Goal: Feedback & Contribution: Leave review/rating

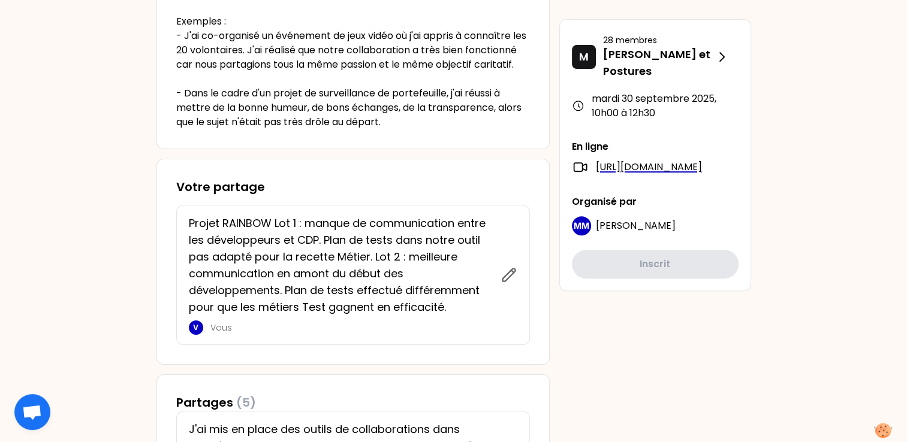
scroll to position [452, 0]
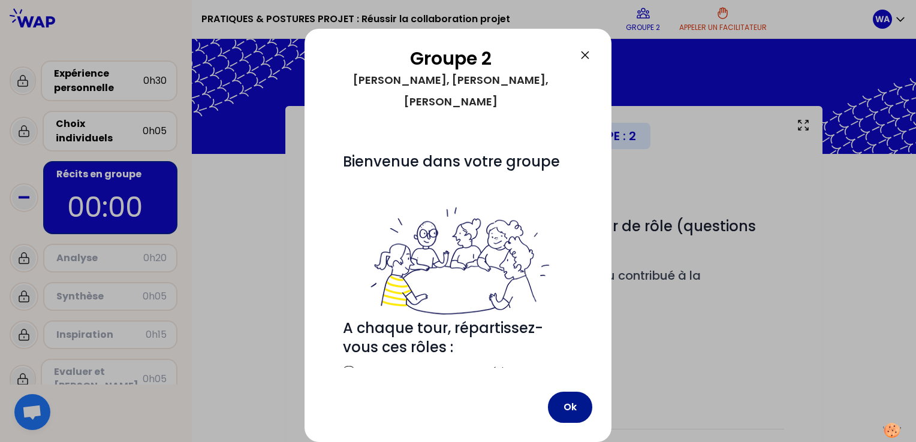
click at [580, 412] on button "Ok" at bounding box center [570, 407] width 44 height 31
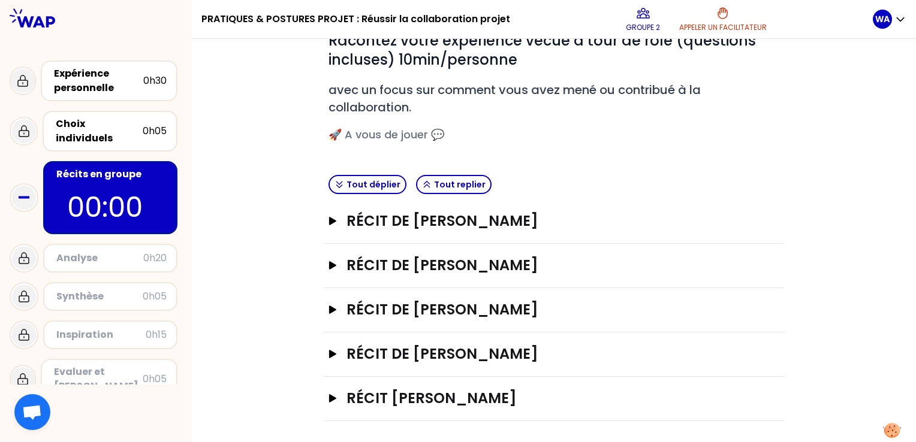
scroll to position [186, 0]
click at [394, 308] on h3 "Récit de [PERSON_NAME]" at bounding box center [541, 309] width 391 height 19
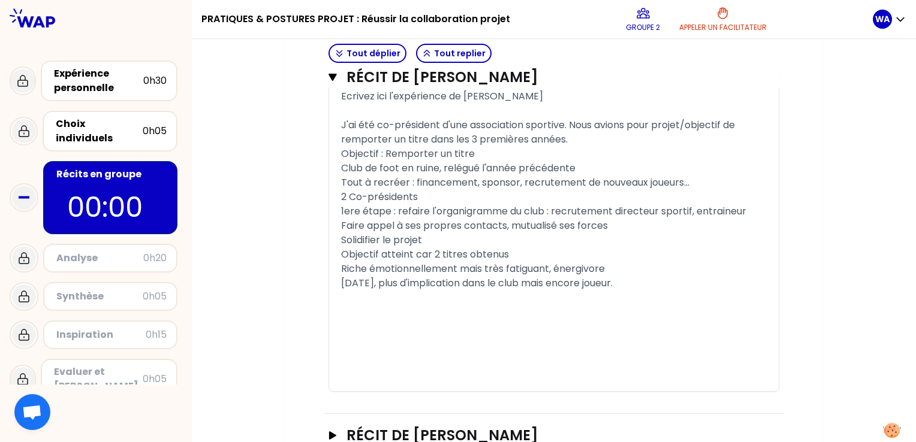
scroll to position [1097, 0]
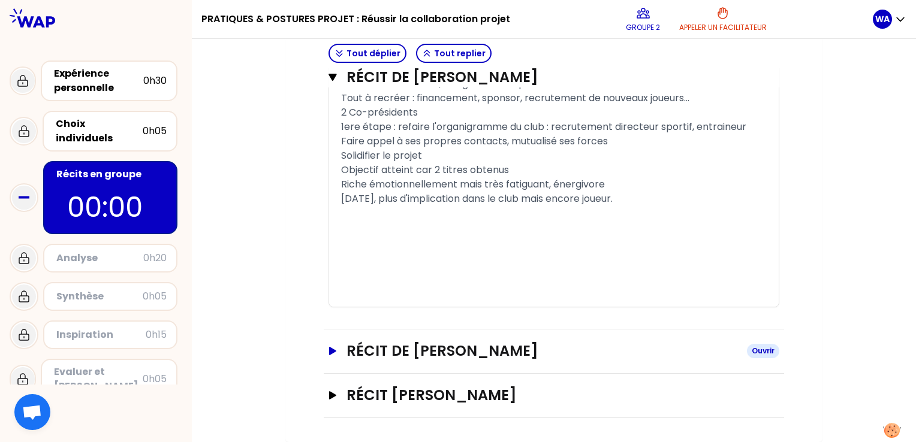
click at [394, 357] on h3 "Récit de [PERSON_NAME]" at bounding box center [541, 351] width 391 height 19
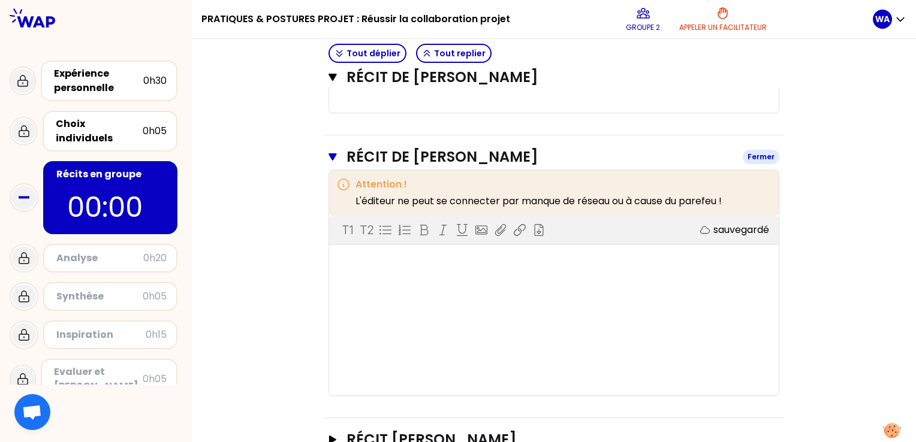
scroll to position [1260, 0]
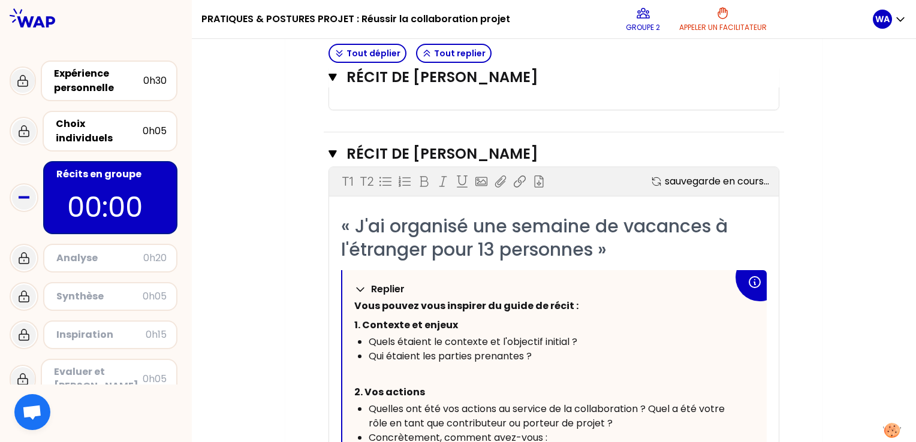
click at [391, 297] on p "Replier" at bounding box center [388, 289] width 34 height 14
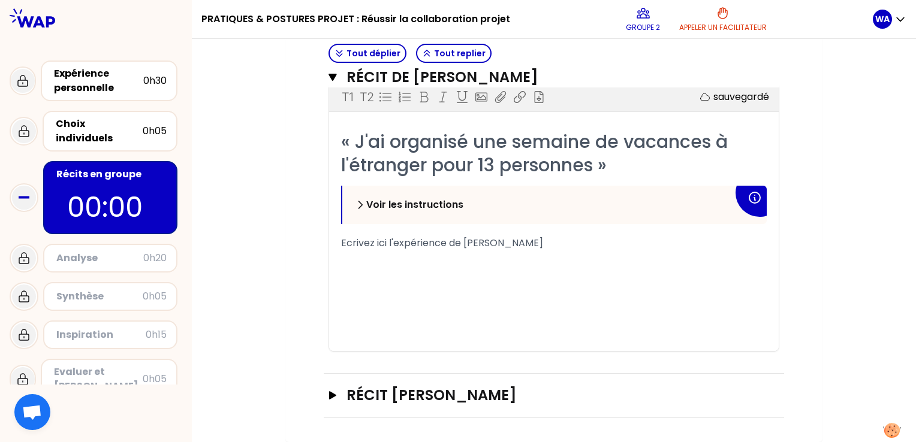
scroll to position [1365, 0]
click at [377, 294] on div "﻿" at bounding box center [554, 286] width 426 height 14
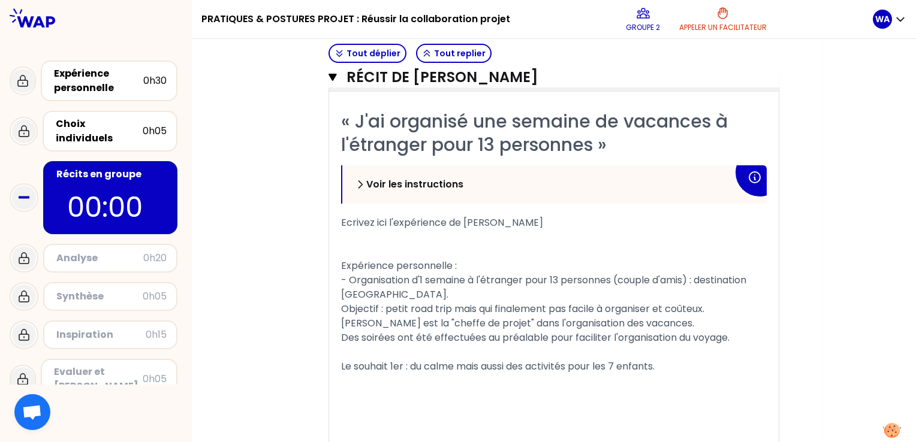
scroll to position [1523, 0]
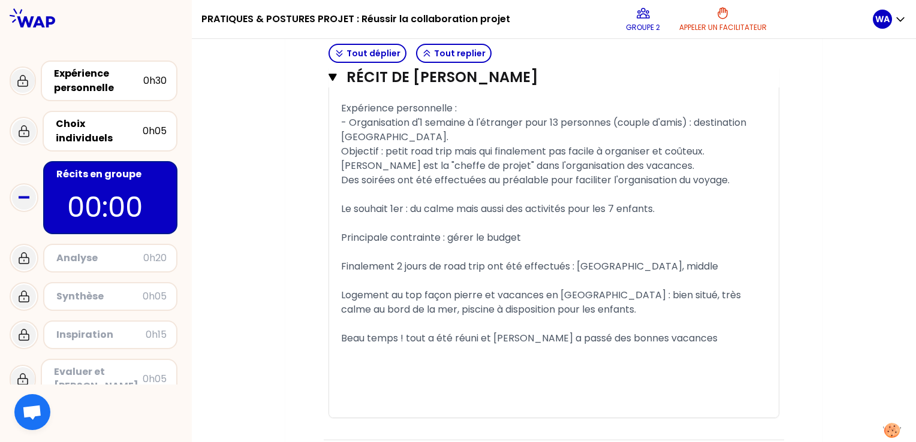
click at [340, 219] on div "« J'ai organisé une semaine de vacances à l'étranger pour 13 personnes » Voir l…" at bounding box center [554, 185] width 450 height 466
click at [342, 187] on span "Des soirées ont été effectuées au préalable pour faciliter l'organisation du vo…" at bounding box center [535, 180] width 388 height 14
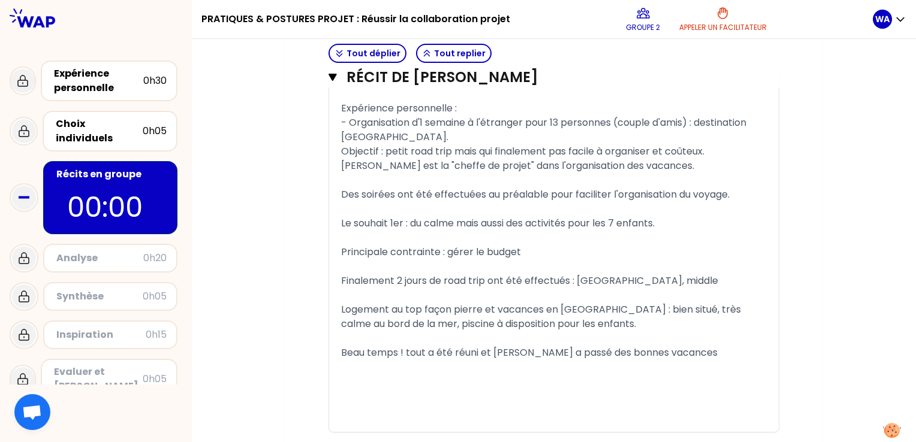
click at [739, 202] on div "Des soirées ont été effectuées au préalable pour faciliter l'organisation du vo…" at bounding box center [554, 195] width 426 height 14
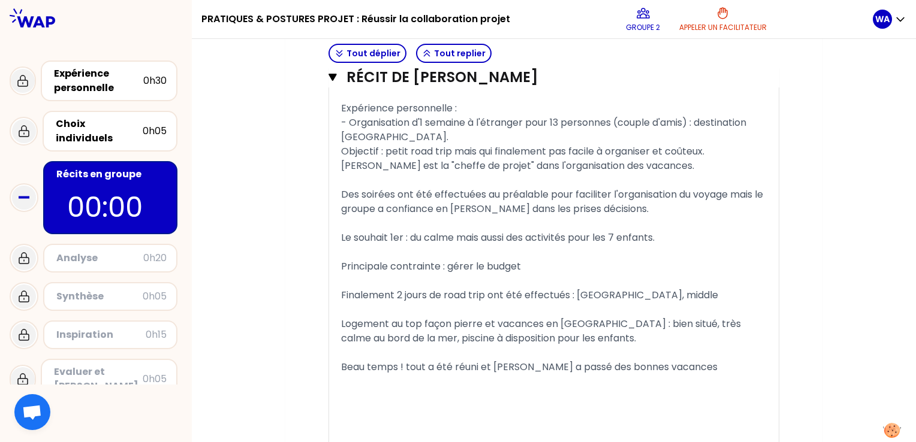
scroll to position [1547, 0]
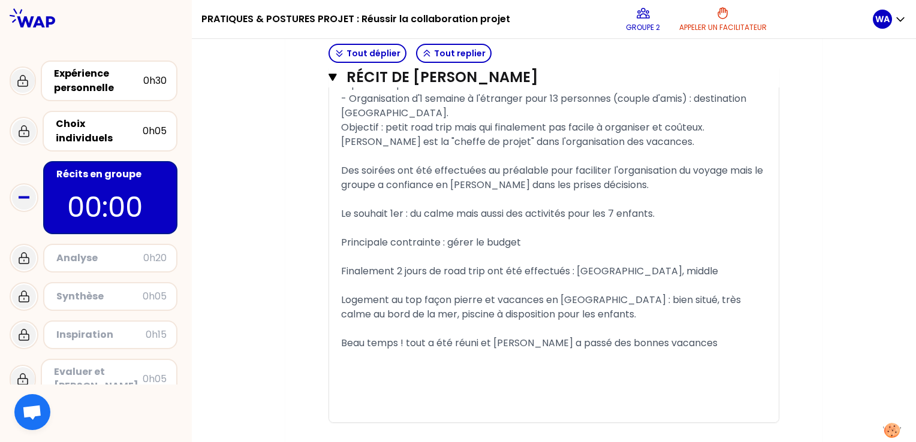
click at [677, 351] on div "Beau temps ! tout a été réuni et [PERSON_NAME] a passé des bonnes vacances" at bounding box center [554, 343] width 426 height 14
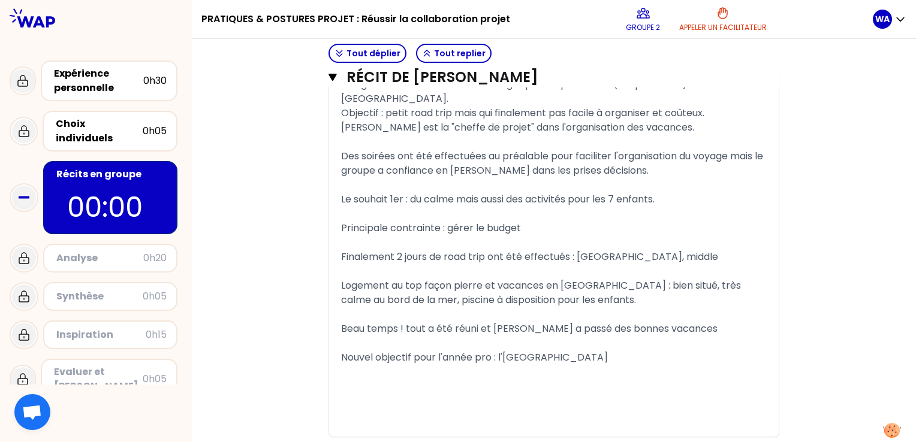
scroll to position [1561, 0]
click at [334, 74] on icon "button" at bounding box center [332, 77] width 8 height 7
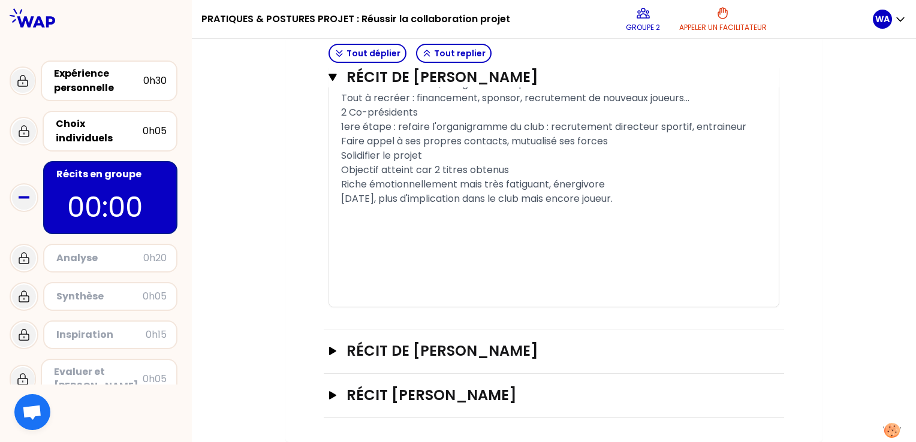
scroll to position [1097, 0]
click at [331, 395] on icon "button" at bounding box center [332, 395] width 7 height 8
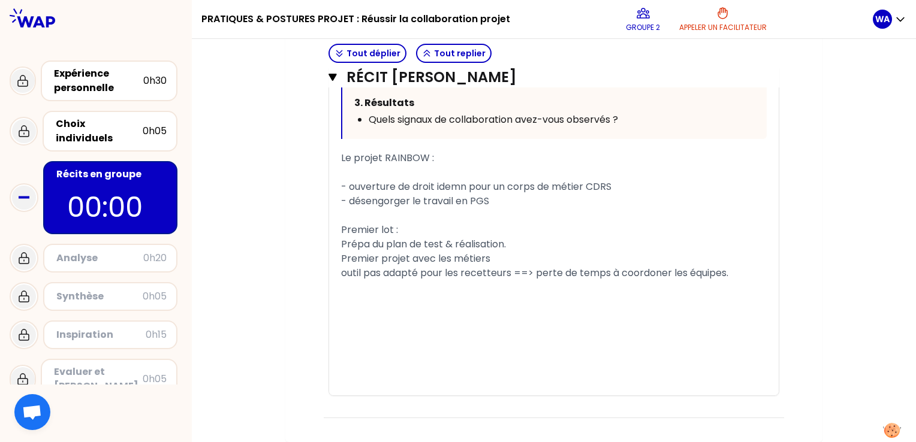
scroll to position [1958, 0]
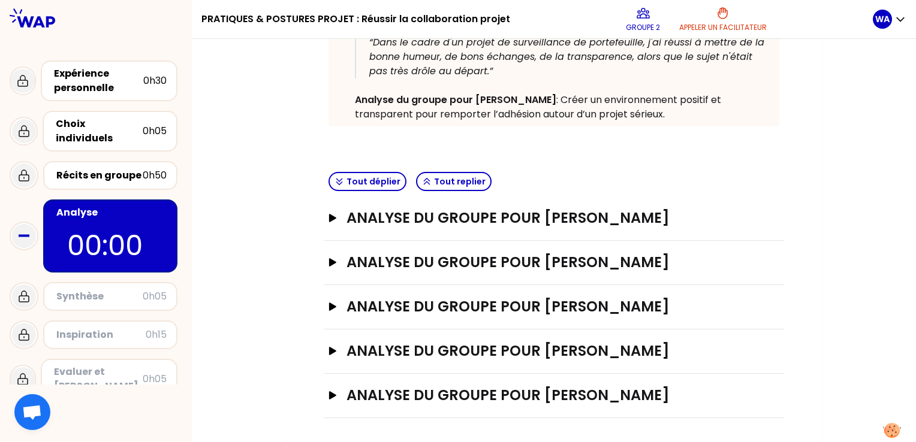
scroll to position [297, 0]
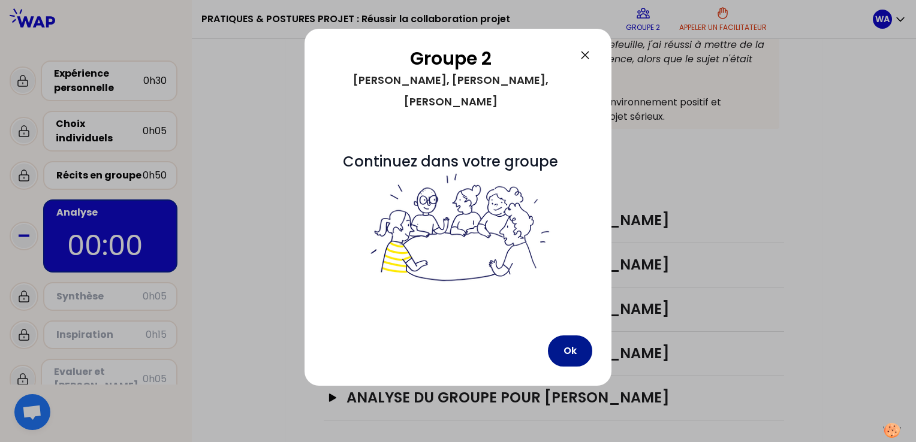
click at [571, 336] on button "Ok" at bounding box center [570, 351] width 44 height 31
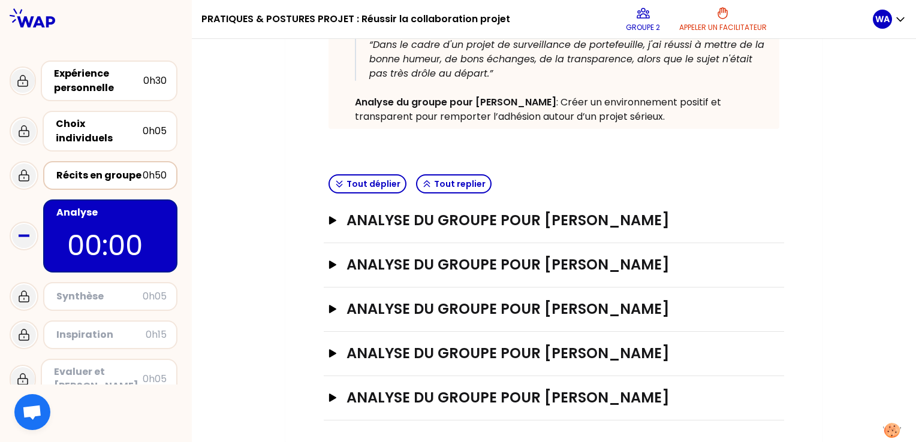
click at [107, 168] on div "Récits en groupe" at bounding box center [99, 175] width 86 height 14
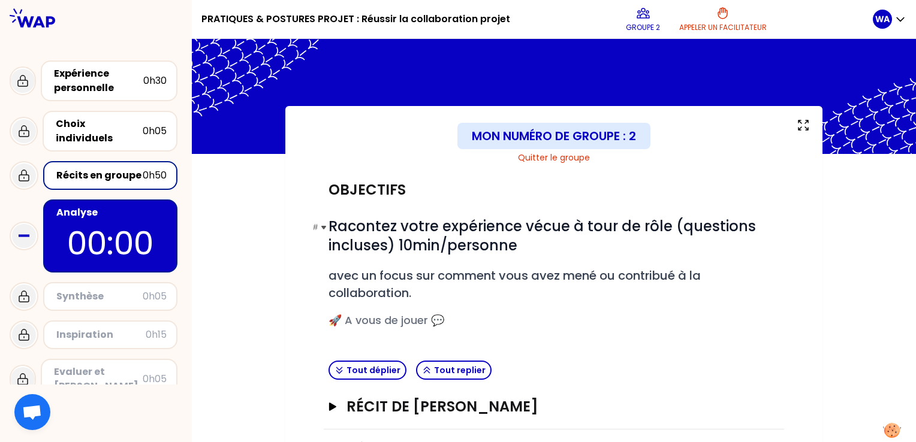
scroll to position [186, 0]
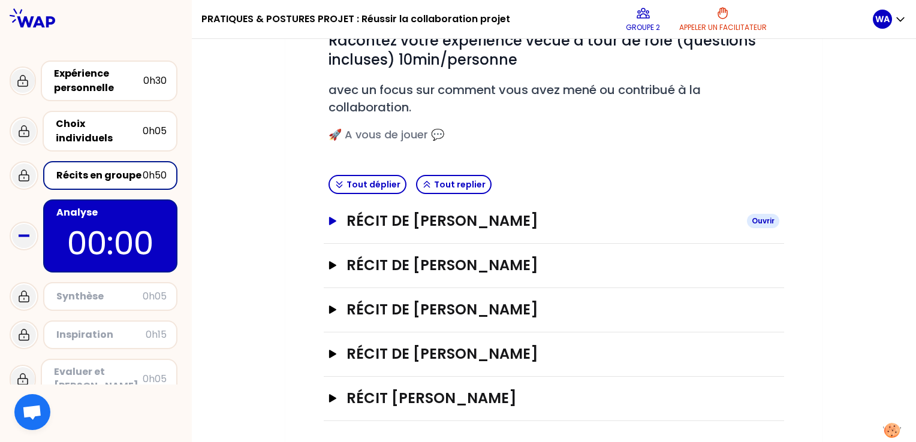
click at [330, 218] on icon "button" at bounding box center [332, 221] width 7 height 8
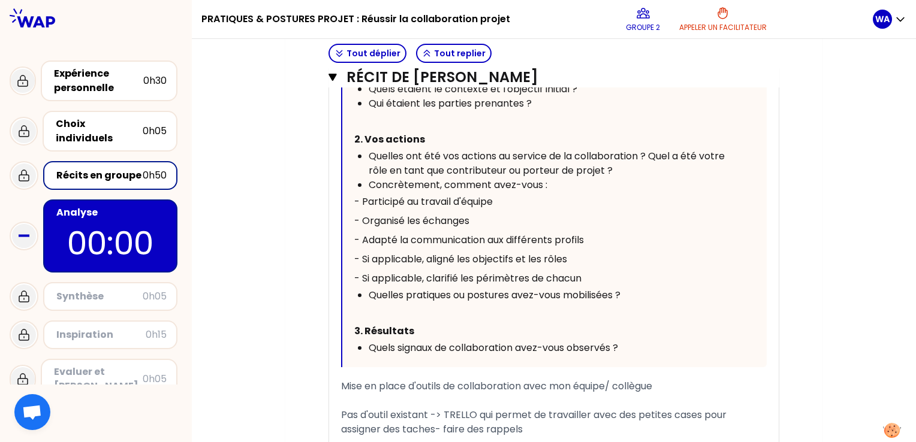
scroll to position [761, 0]
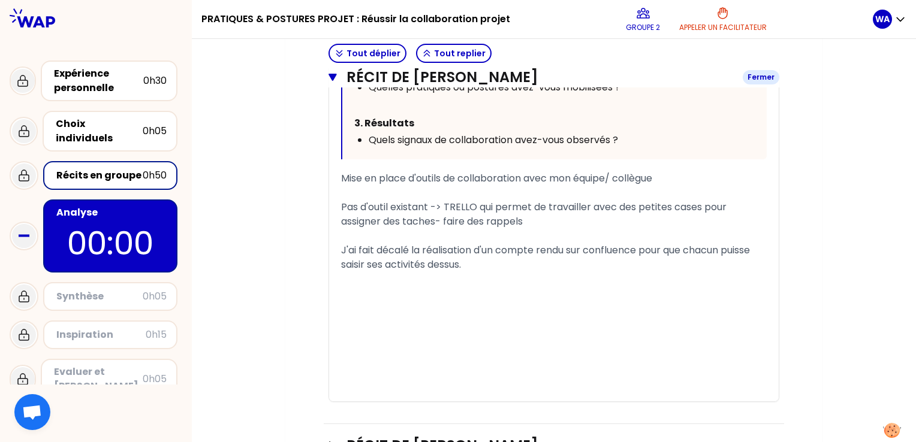
click at [333, 77] on icon "button" at bounding box center [332, 77] width 8 height 7
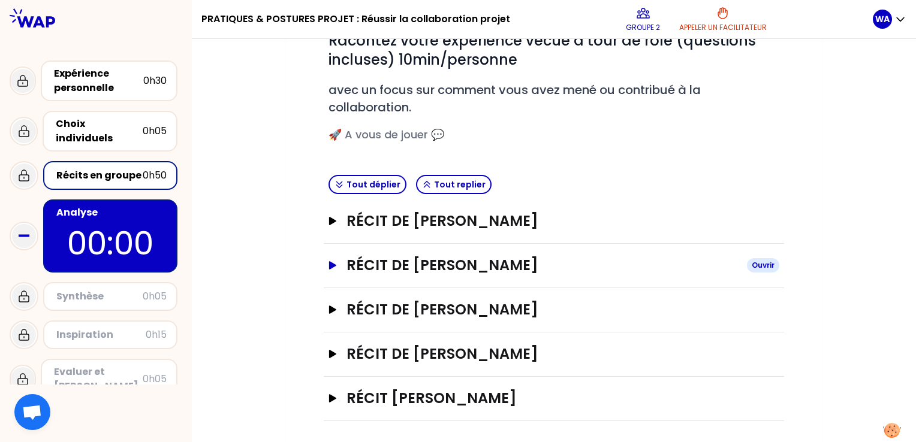
click at [332, 263] on icon "button" at bounding box center [332, 265] width 7 height 8
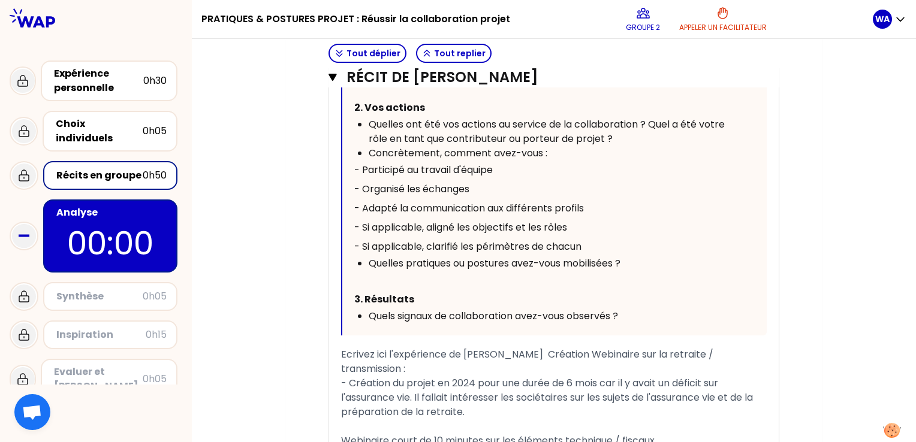
scroll to position [763, 0]
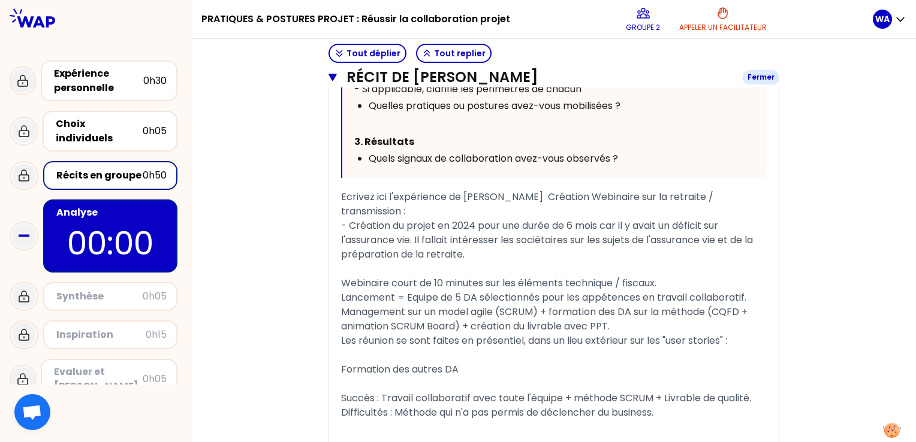
click at [333, 76] on icon "button" at bounding box center [332, 77] width 8 height 7
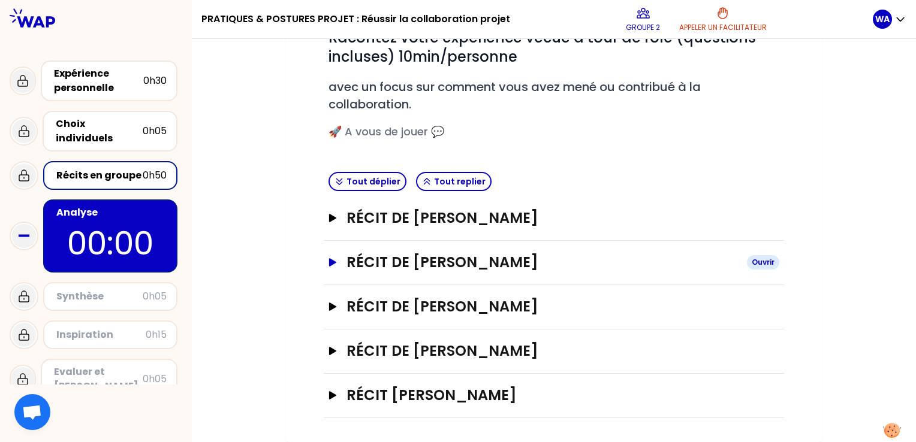
scroll to position [186, 0]
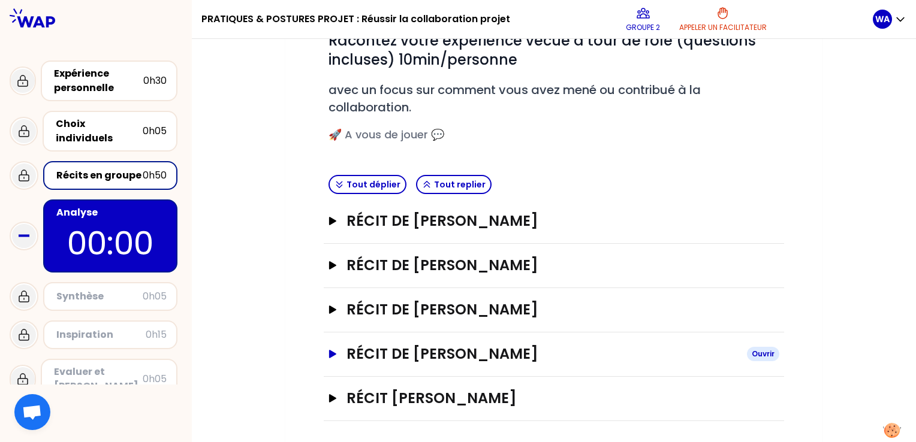
click at [330, 354] on icon "button" at bounding box center [332, 354] width 7 height 8
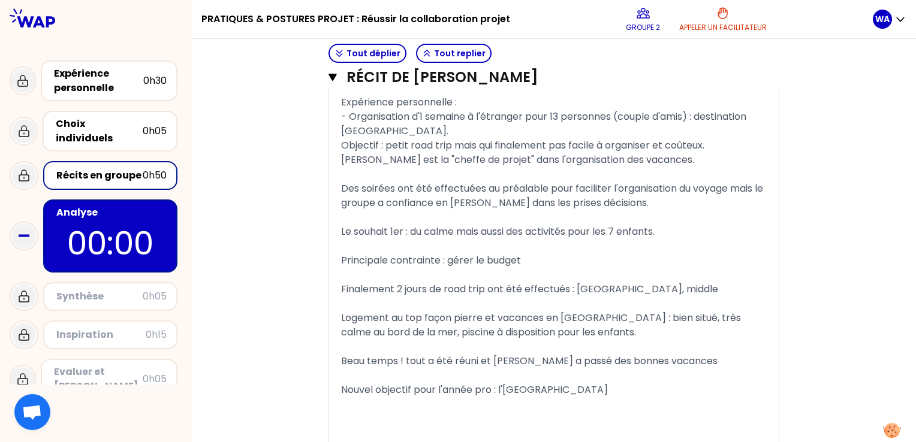
scroll to position [966, 0]
click at [92, 290] on div "Synthèse" at bounding box center [99, 297] width 86 height 14
click at [72, 222] on p "00:00" at bounding box center [110, 243] width 113 height 47
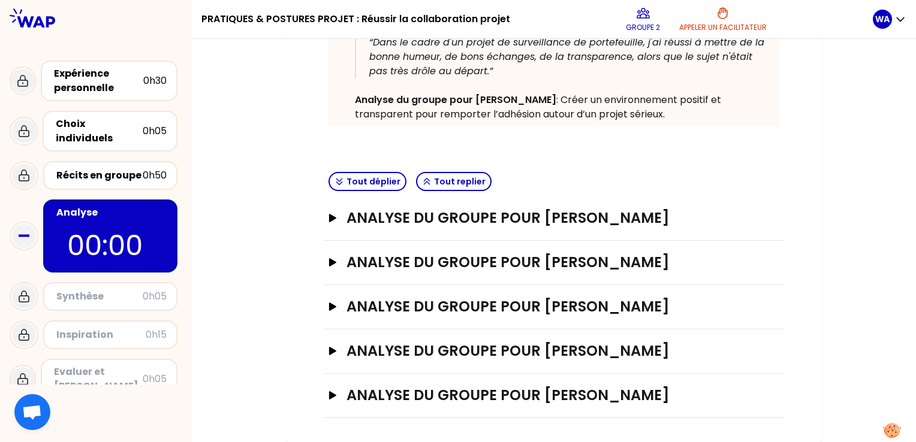
scroll to position [297, 0]
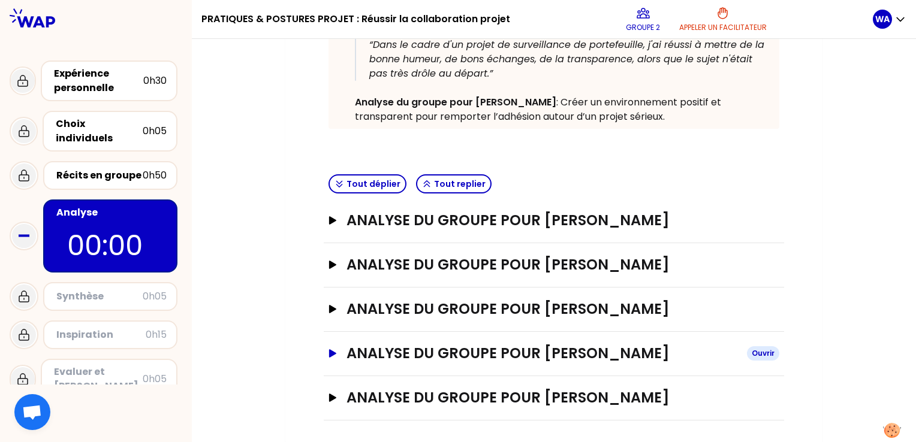
click at [415, 351] on h3 "Analyse du groupe pour [PERSON_NAME]" at bounding box center [541, 353] width 391 height 19
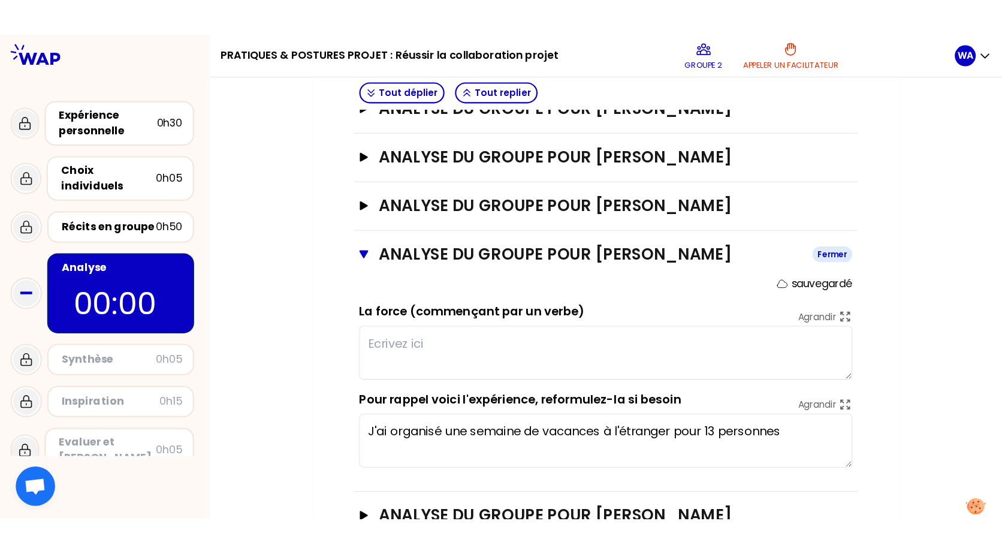
scroll to position [490, 0]
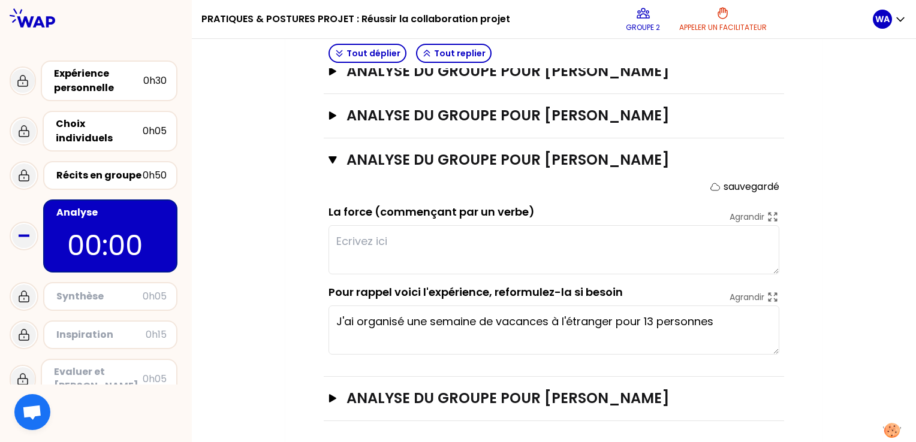
click at [340, 242] on textarea at bounding box center [553, 249] width 451 height 49
click at [379, 243] on textarea at bounding box center [553, 249] width 451 height 49
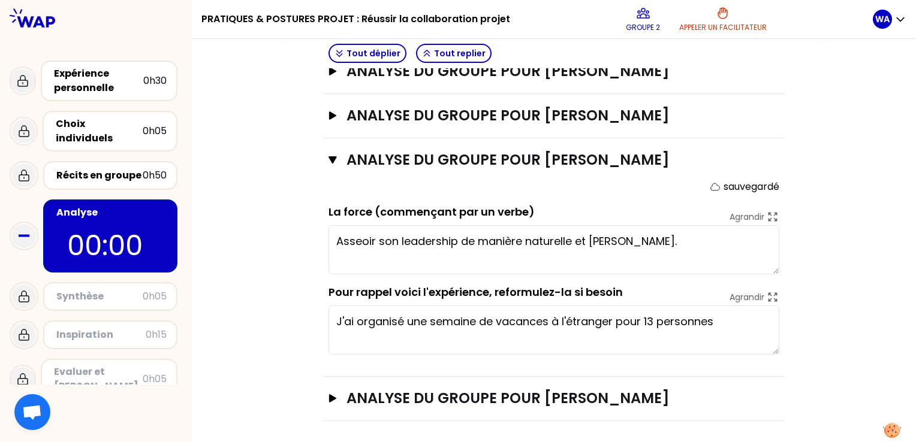
click at [571, 238] on textarea "Asseoir son leadership de manière naturelle et [PERSON_NAME]." at bounding box center [553, 249] width 451 height 49
click at [629, 241] on textarea "Asseoir son leadership de manière naturelle et [PERSON_NAME]." at bounding box center [553, 249] width 451 height 49
type textarea "Asseoir son leadership de manière naturelle et joviale."
drag, startPoint x: 86, startPoint y: 287, endPoint x: 218, endPoint y: 303, distance: 133.5
click at [218, 303] on div "Mon numéro de groupe : 2 Objectifs # I l n’y a pas une seule façon de faire. Co…" at bounding box center [554, 31] width 724 height 830
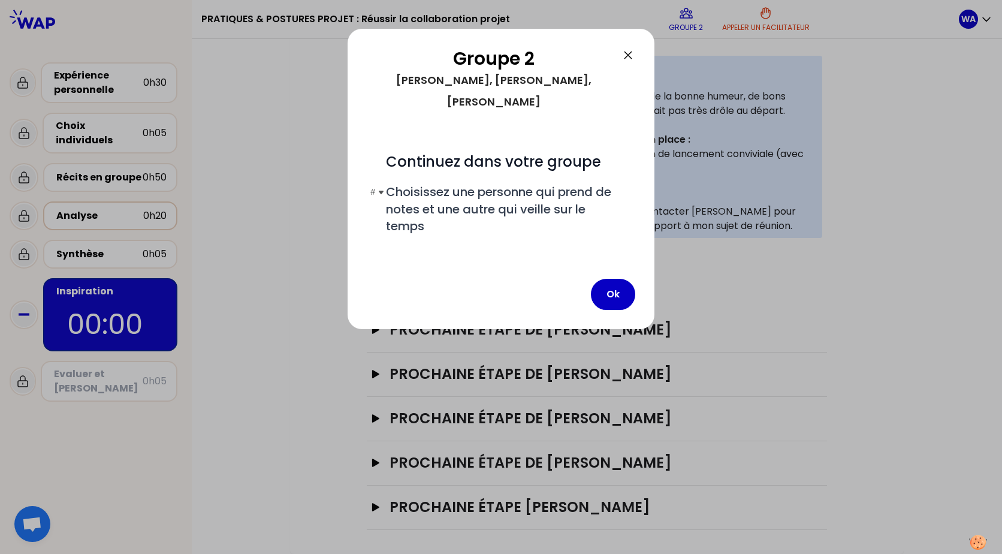
scroll to position [298, 0]
click at [525, 240] on p at bounding box center [501, 247] width 230 height 14
click at [269, 285] on div at bounding box center [501, 277] width 1002 height 554
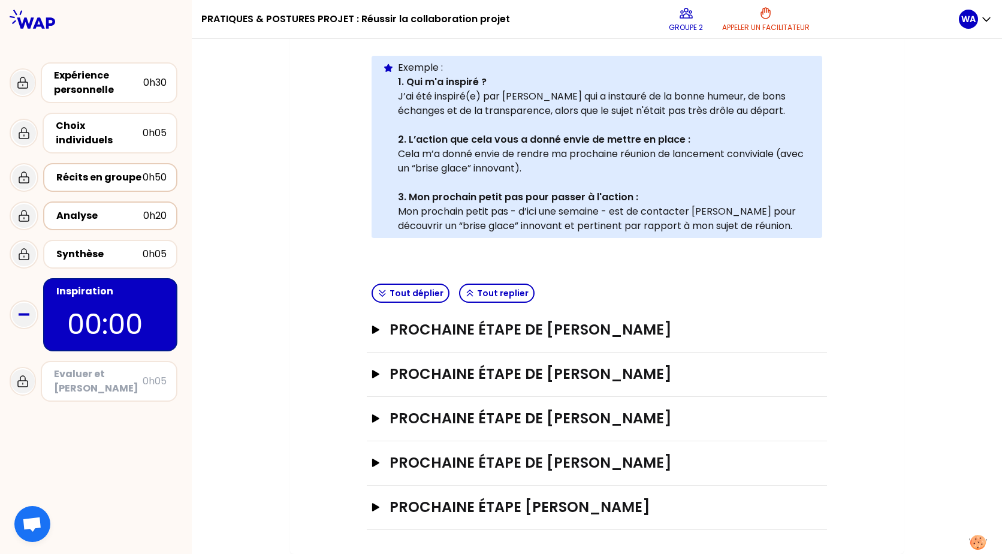
click at [111, 170] on div "Récits en groupe" at bounding box center [99, 177] width 86 height 14
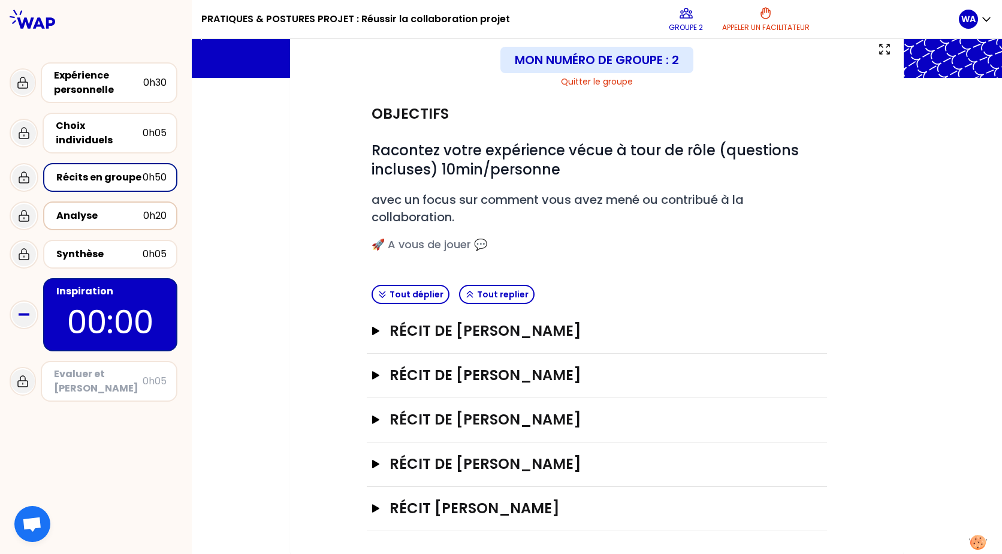
scroll to position [77, 0]
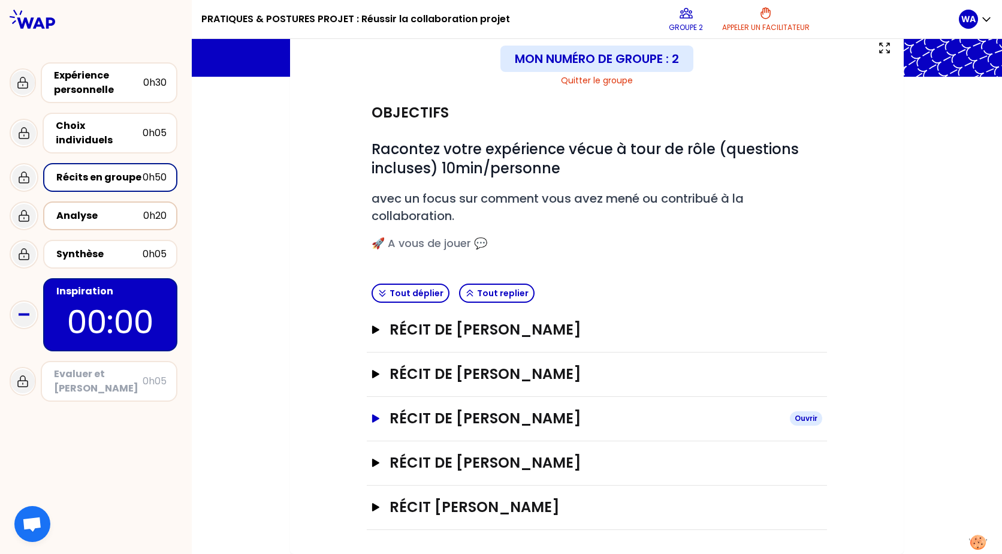
click at [372, 418] on icon "button" at bounding box center [375, 418] width 7 height 8
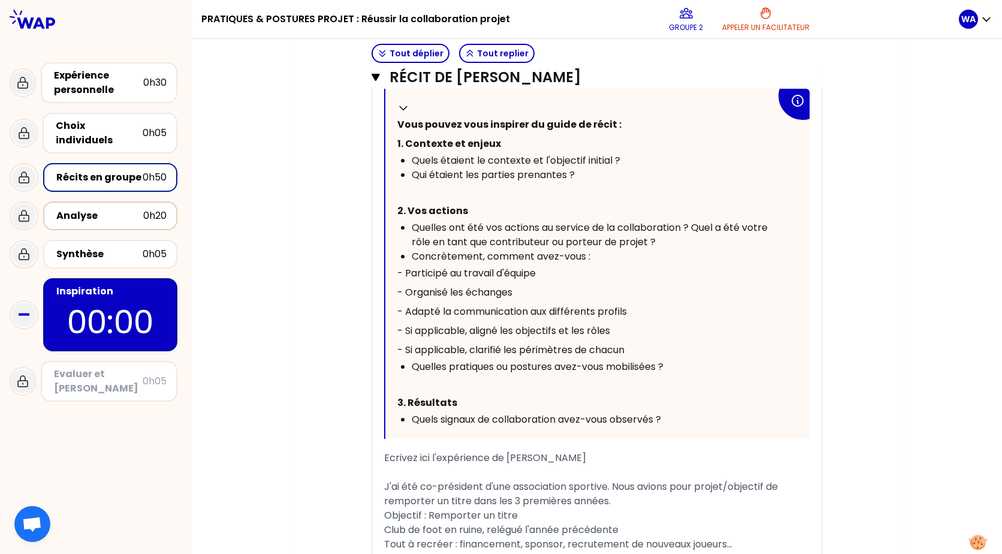
scroll to position [917, 0]
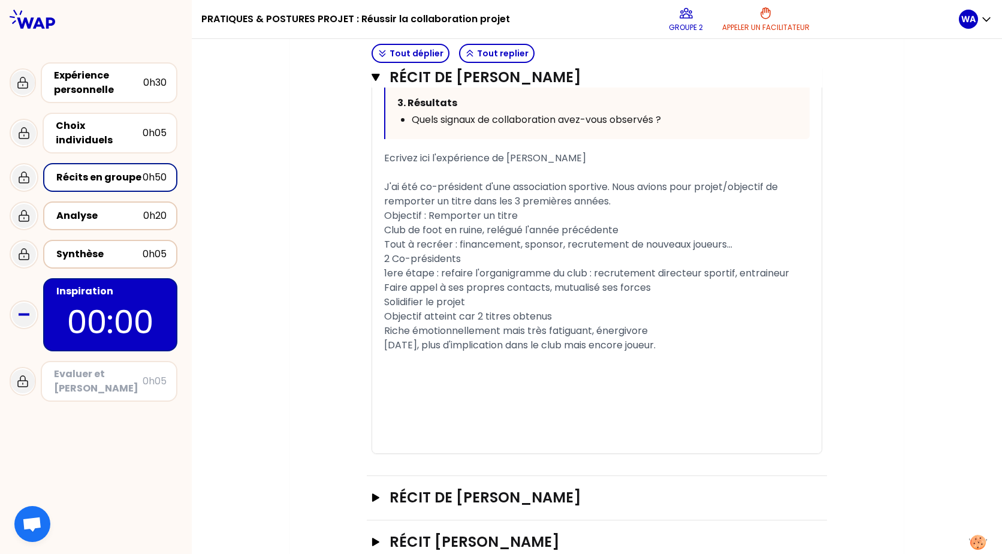
click at [85, 247] on div "Synthèse" at bounding box center [99, 254] width 86 height 14
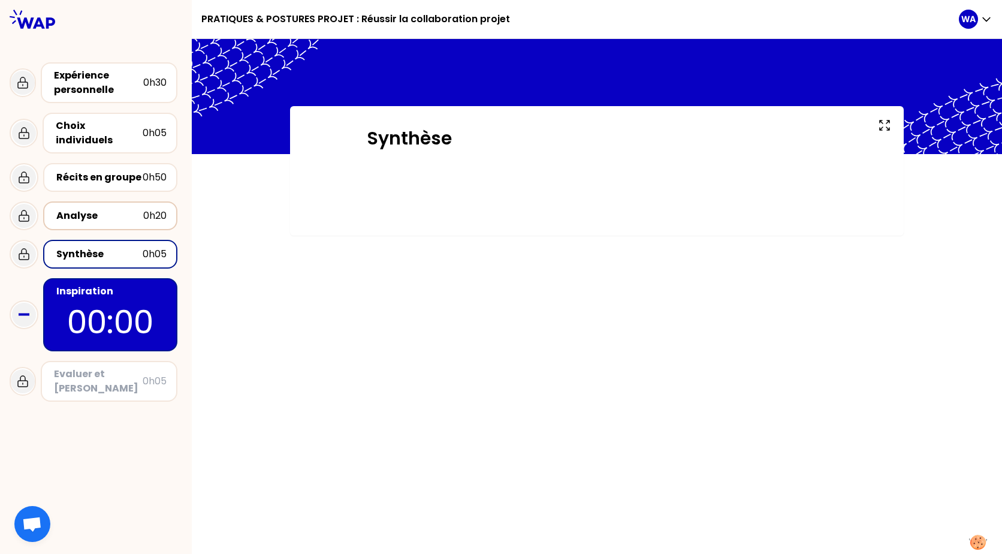
click at [92, 209] on div "Analyse" at bounding box center [99, 216] width 87 height 14
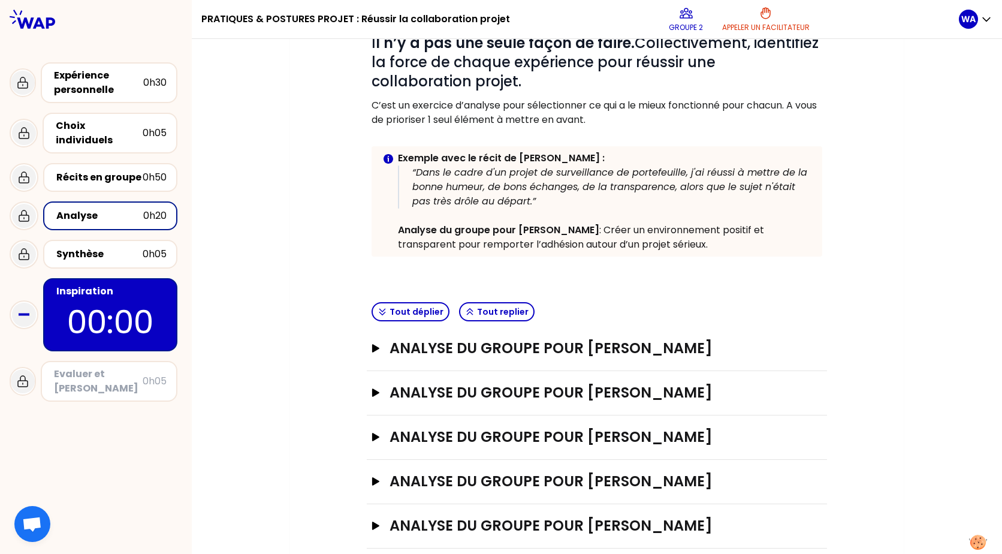
scroll to position [188, 0]
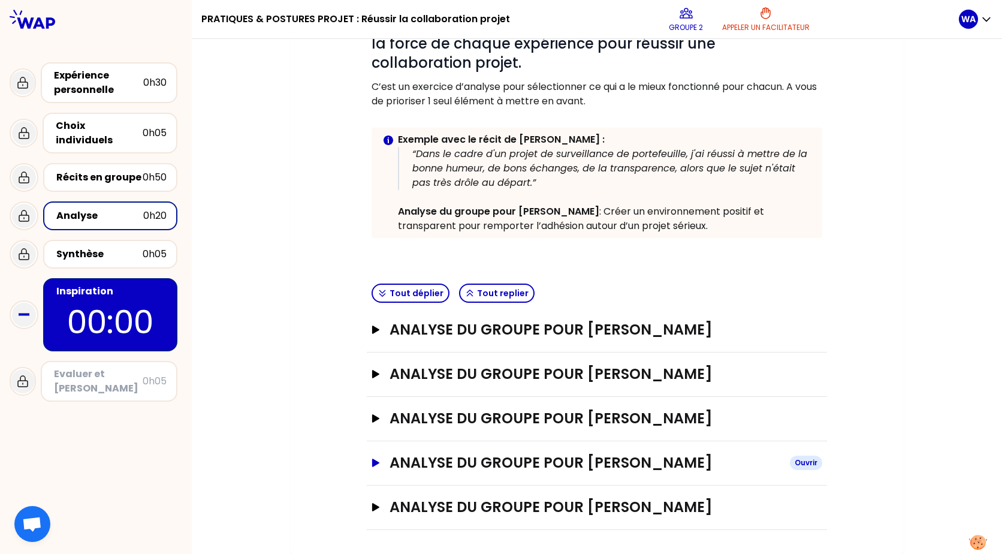
click at [499, 442] on h3 "Analyse du groupe pour [PERSON_NAME]" at bounding box center [585, 462] width 391 height 19
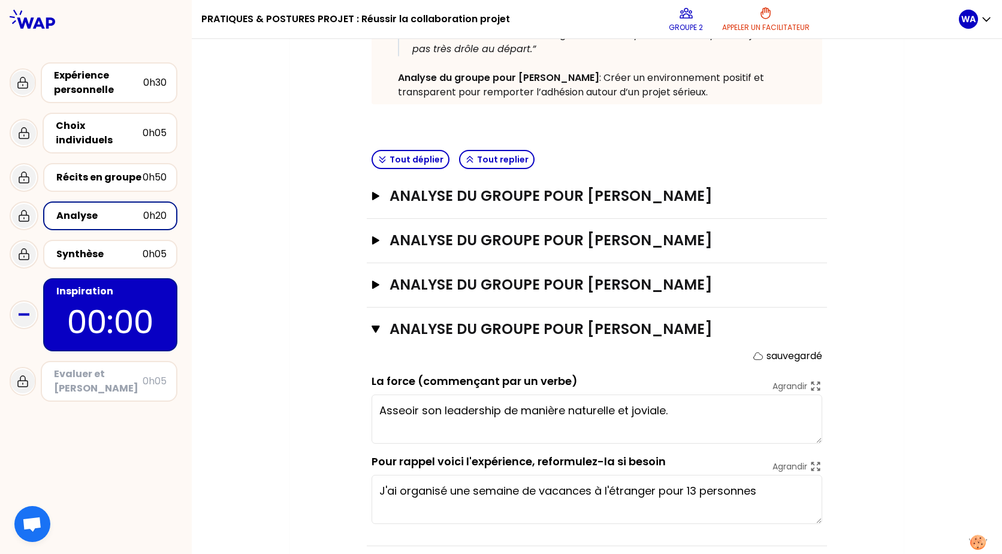
scroll to position [367, 0]
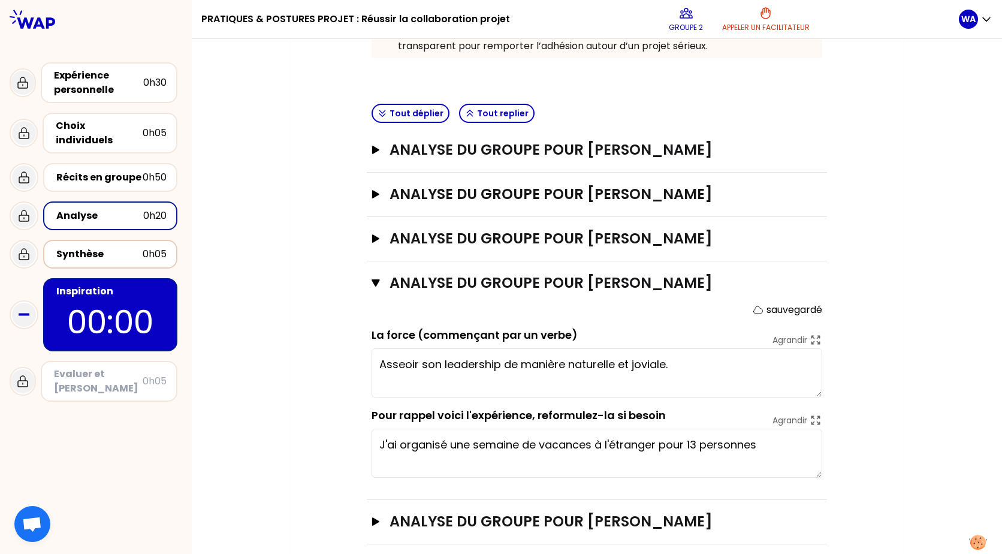
click at [126, 247] on div "Synthèse" at bounding box center [99, 254] width 86 height 14
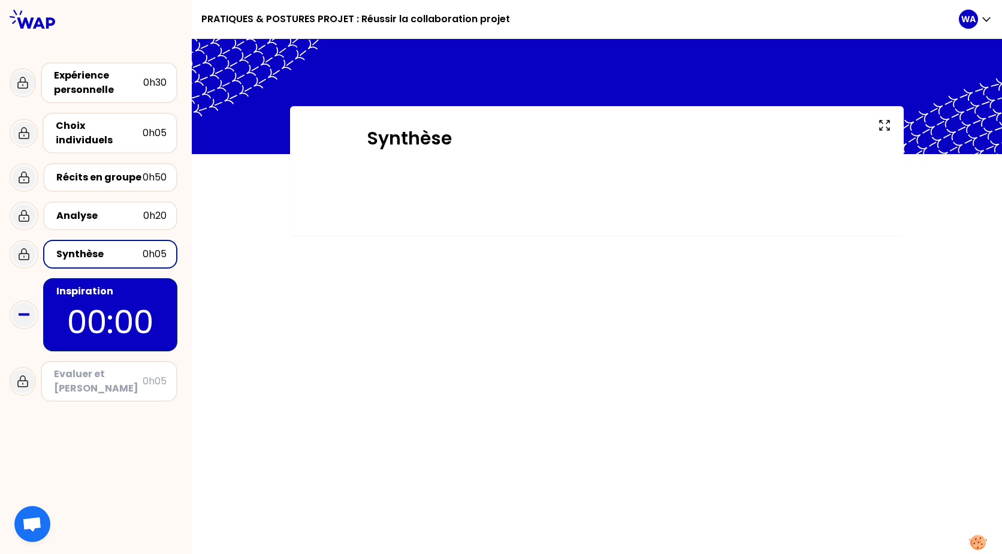
click at [111, 284] on div "Inspiration" at bounding box center [111, 291] width 110 height 14
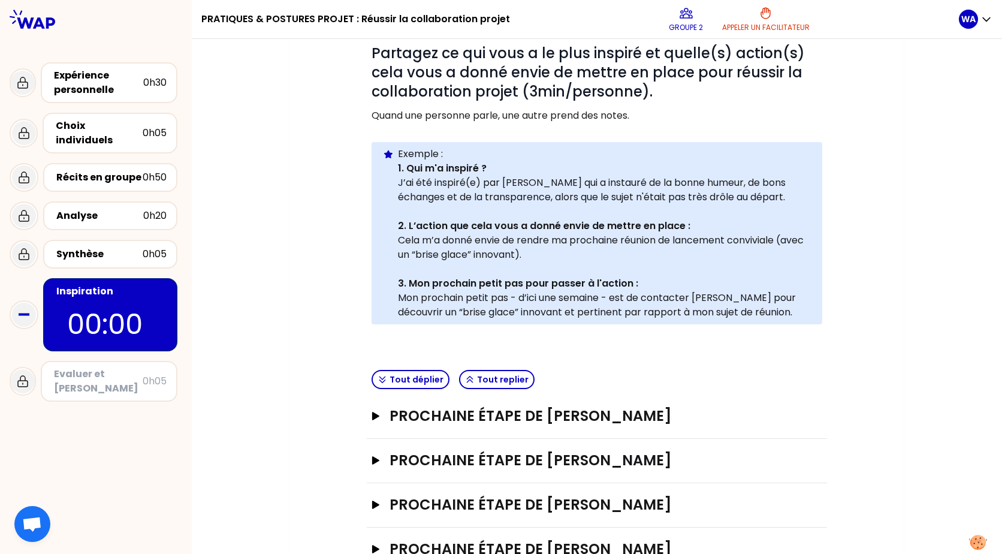
scroll to position [298, 0]
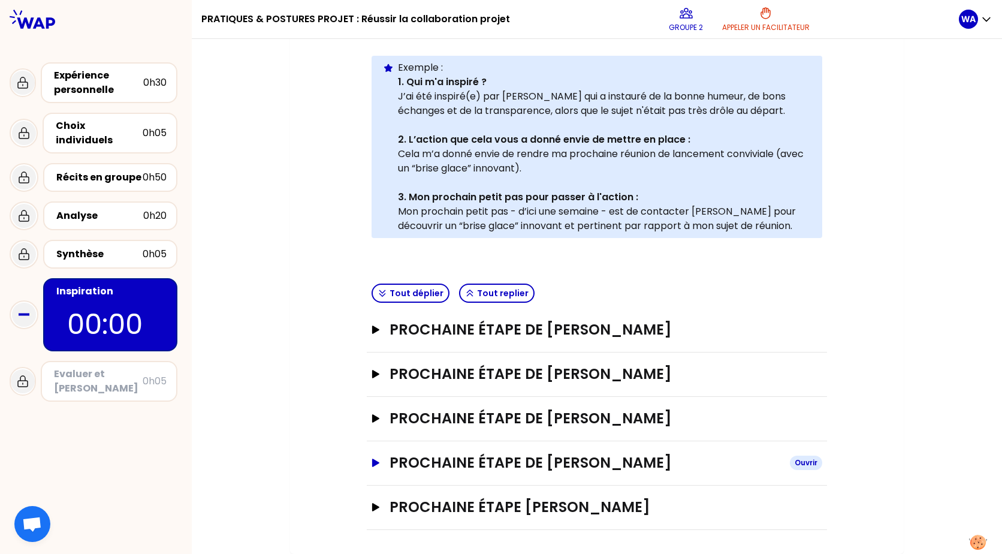
click at [372, 442] on icon "button" at bounding box center [375, 463] width 7 height 8
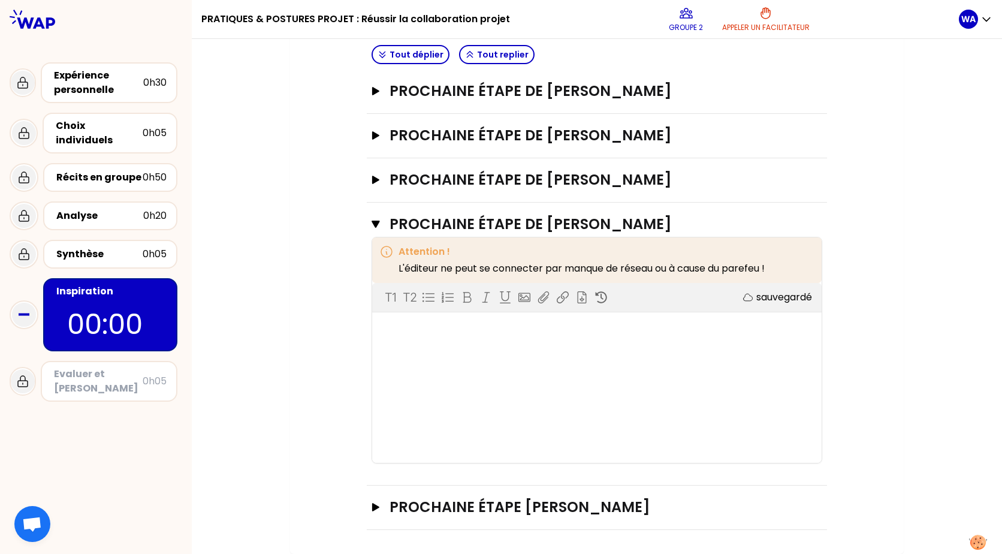
scroll to position [491, 0]
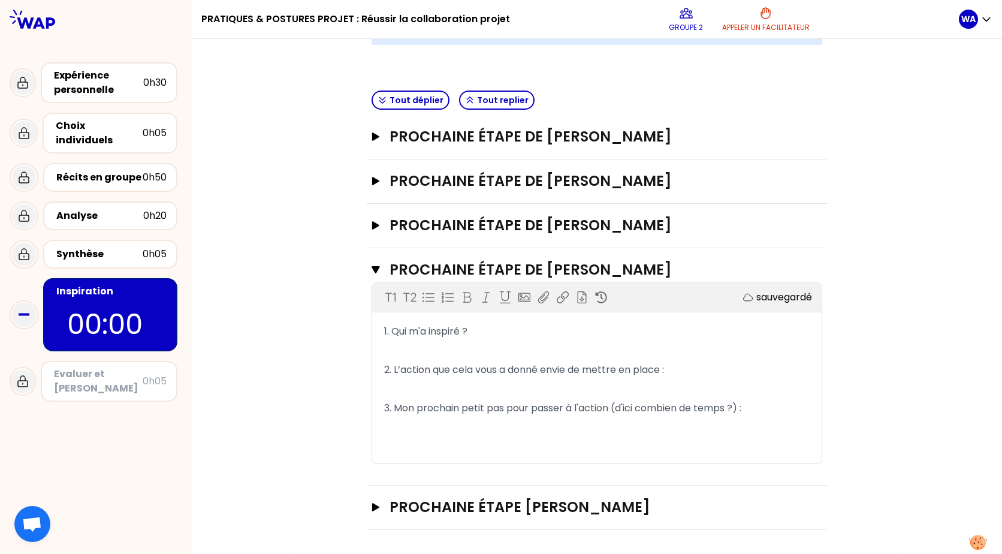
click at [423, 345] on p "﻿" at bounding box center [597, 350] width 426 height 19
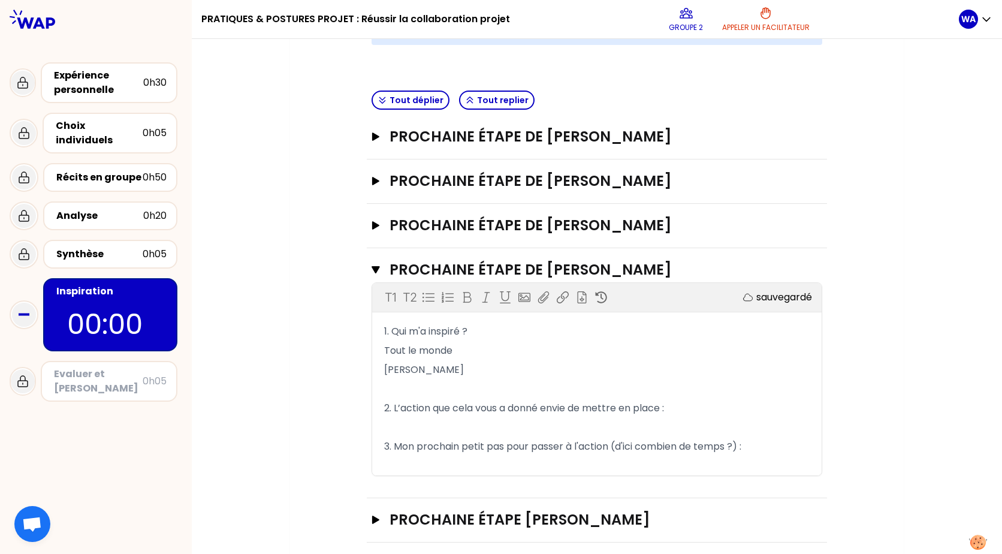
click at [416, 420] on p "﻿" at bounding box center [597, 427] width 426 height 19
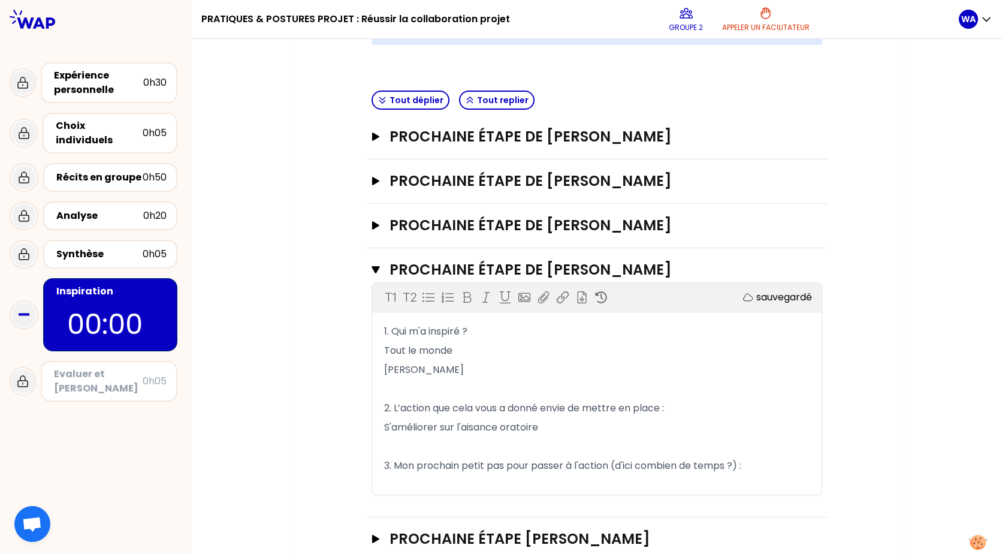
click at [409, 442] on p "﻿" at bounding box center [597, 484] width 426 height 19
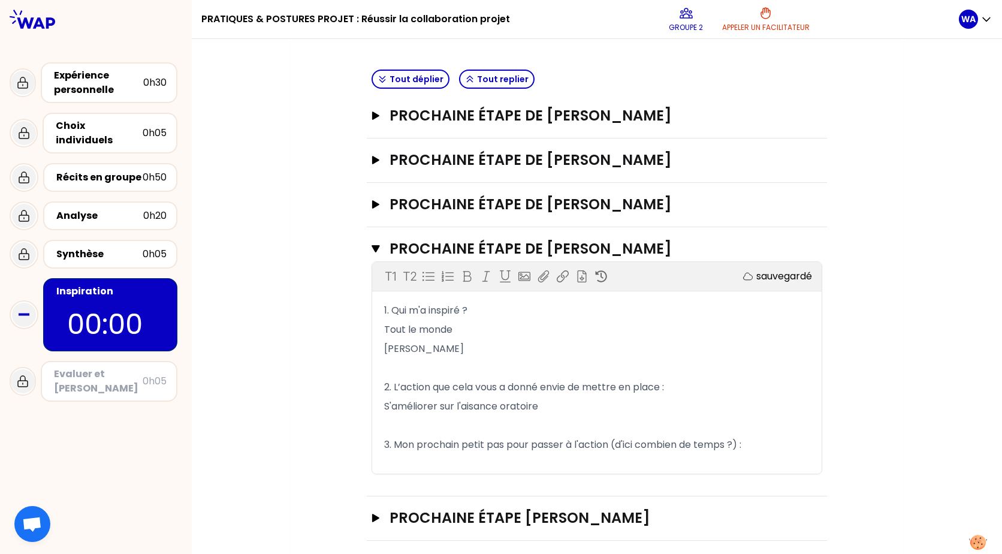
scroll to position [523, 0]
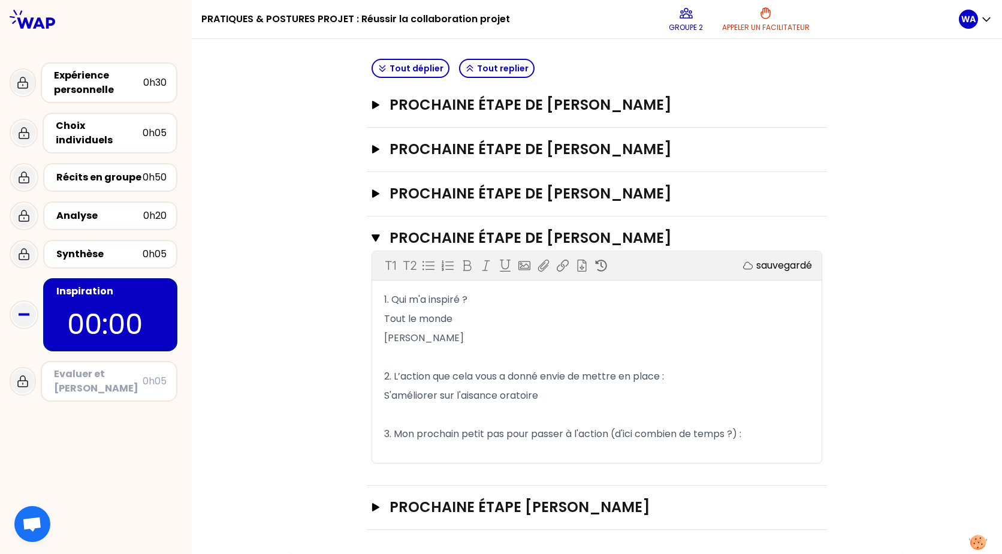
click at [557, 390] on p "S'améliorer sur l'aisance oratoire" at bounding box center [597, 395] width 426 height 19
click at [396, 442] on p "﻿" at bounding box center [597, 453] width 426 height 19
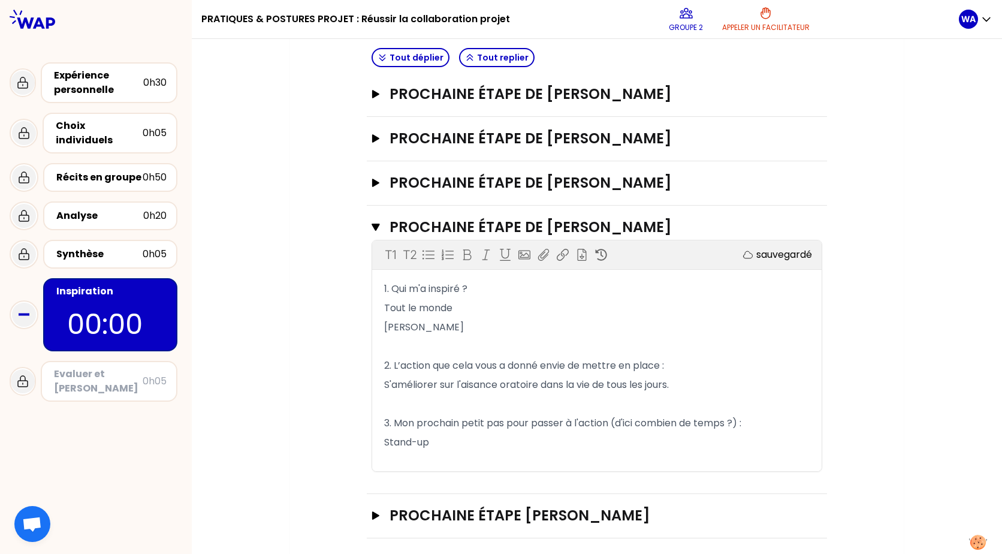
scroll to position [542, 0]
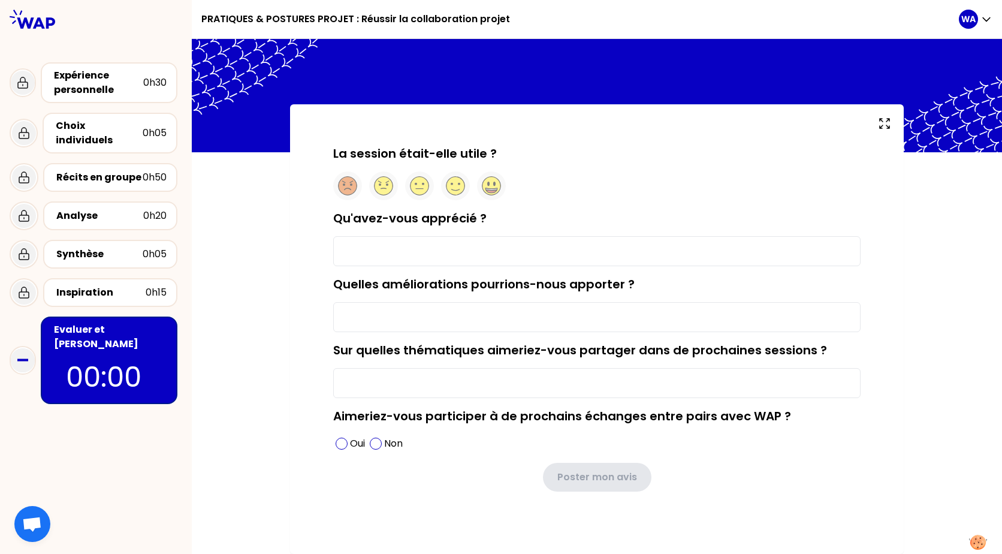
scroll to position [2, 0]
click at [453, 189] on circle at bounding box center [456, 186] width 19 height 19
click at [432, 247] on input "Qu'avez-vous apprécié ?" at bounding box center [597, 251] width 528 height 30
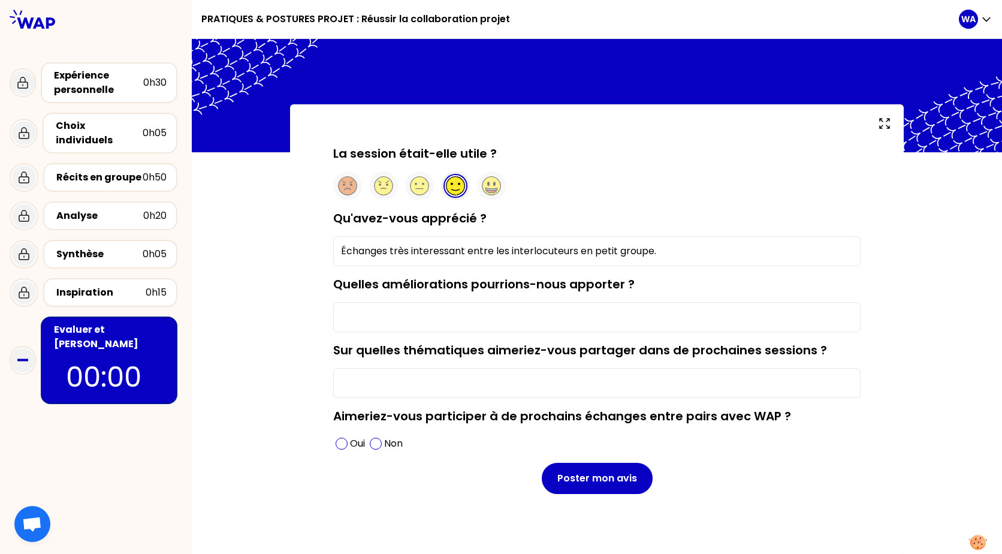
scroll to position [0, 0]
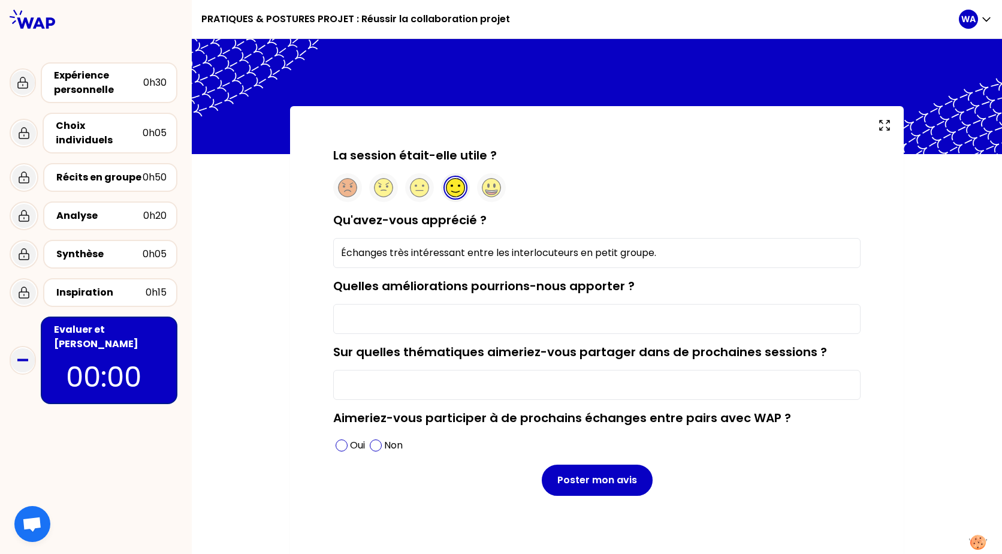
click at [675, 251] on input "Échanges très intéressant entre les interlocuteurs en petit groupe." at bounding box center [597, 253] width 528 height 30
click at [336, 442] on span at bounding box center [342, 445] width 12 height 12
click at [682, 248] on input "Échanges très intéressant entre les interlocuteurs en petit groupe." at bounding box center [597, 253] width 528 height 30
click at [575, 252] on input "Échanges très intéressant entre les interlocuteurs en petit groupe" at bounding box center [597, 253] width 528 height 30
click at [792, 251] on input "Échanges très intéressant entre les interlocuteurs venant de différents horizon…" at bounding box center [597, 253] width 528 height 30
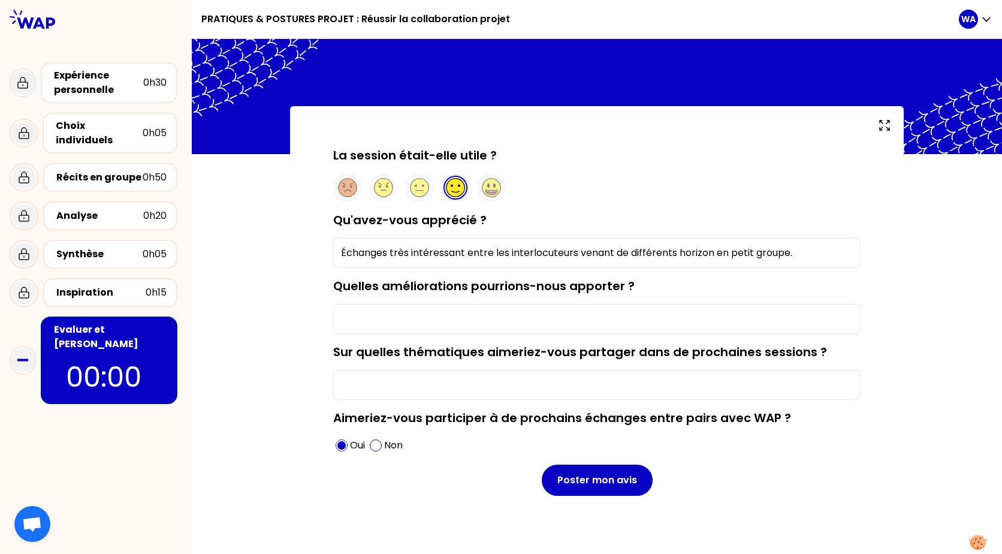
type input "Échanges très intéressant entre les interlocuteurs venant de différents horizon…"
drag, startPoint x: 340, startPoint y: 318, endPoint x: 336, endPoint y: 325, distance: 8.9
click at [340, 324] on input "Quelles améliorations pourrions-nous apporter ?" at bounding box center [597, 319] width 528 height 30
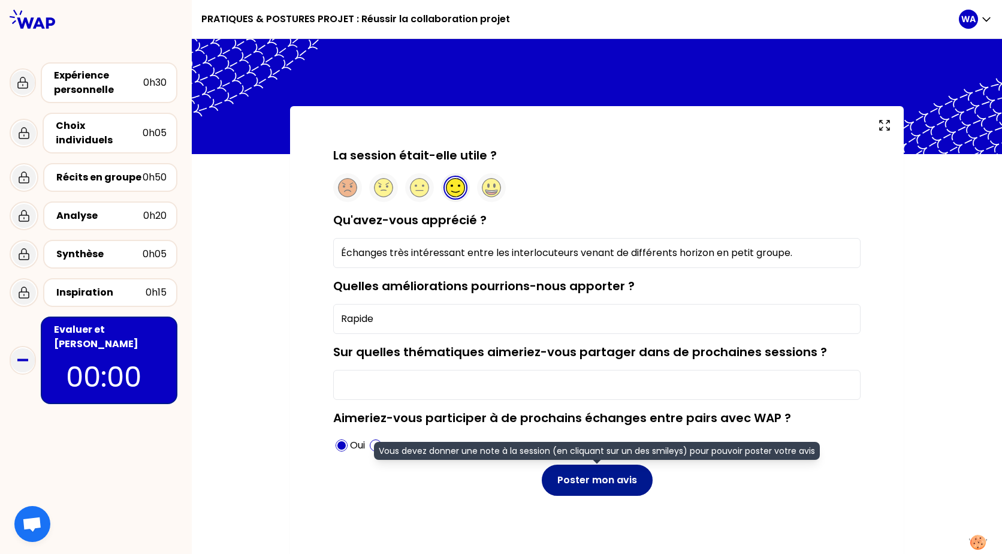
type input "Rapide"
click at [589, 442] on button "Poster mon avis" at bounding box center [597, 480] width 111 height 31
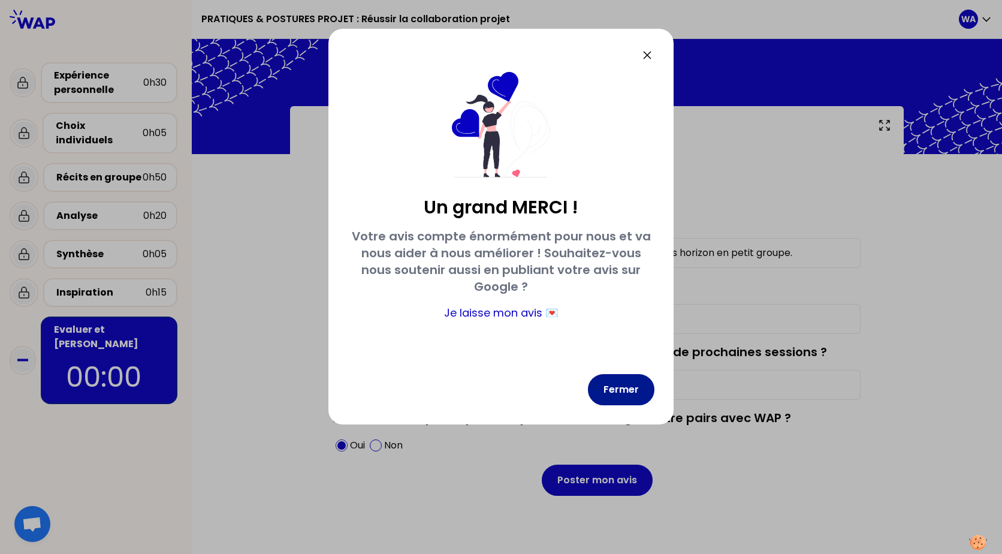
click at [623, 391] on button "Fermer" at bounding box center [621, 389] width 67 height 31
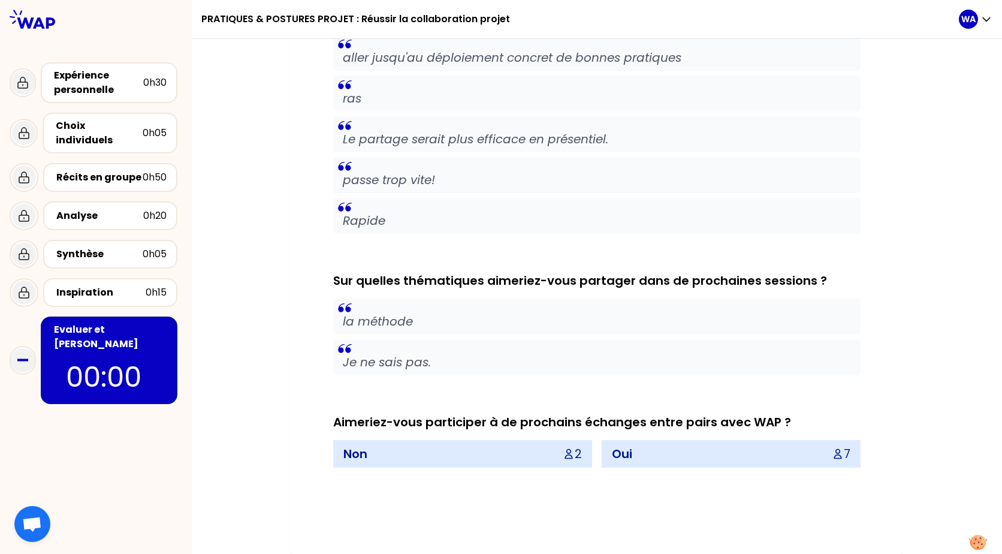
scroll to position [800, 0]
